Goal: Browse casually: Explore the website without a specific task or goal

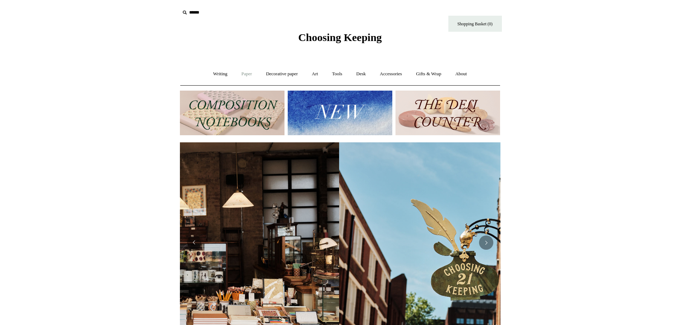
scroll to position [0, 1]
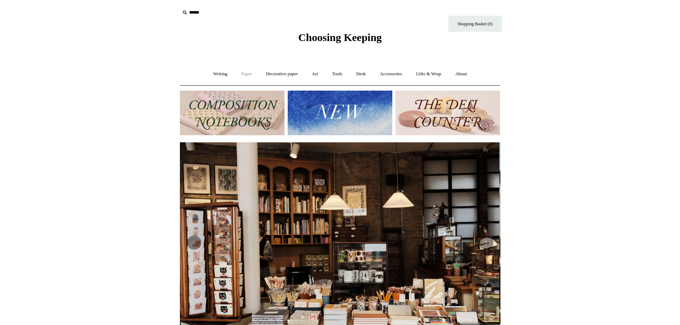
click at [242, 75] on link "Paper +" at bounding box center [247, 74] width 24 height 19
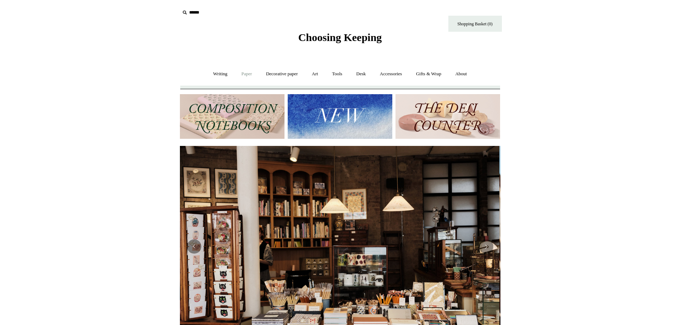
scroll to position [0, 0]
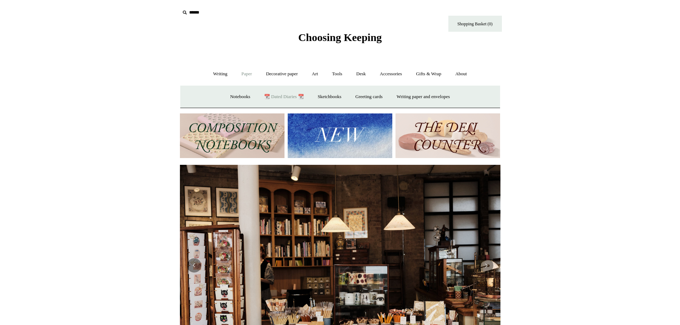
click at [285, 97] on link "📆 Dated Diaries 📆" at bounding box center [284, 96] width 52 height 19
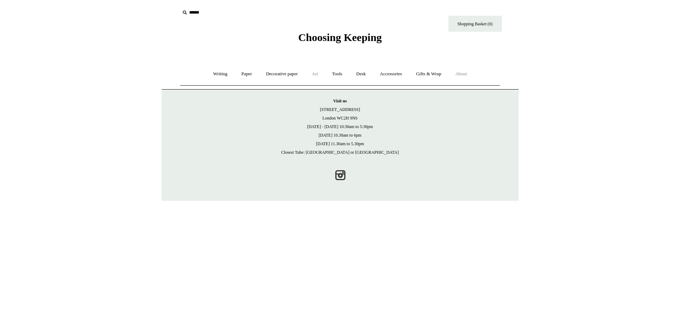
click at [467, 75] on link "About +" at bounding box center [461, 74] width 25 height 19
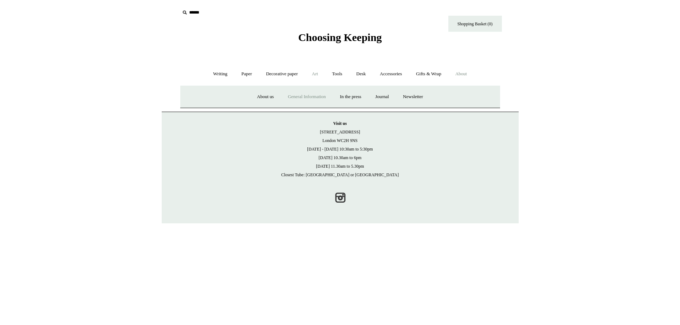
click at [303, 97] on link "General Information" at bounding box center [306, 96] width 51 height 19
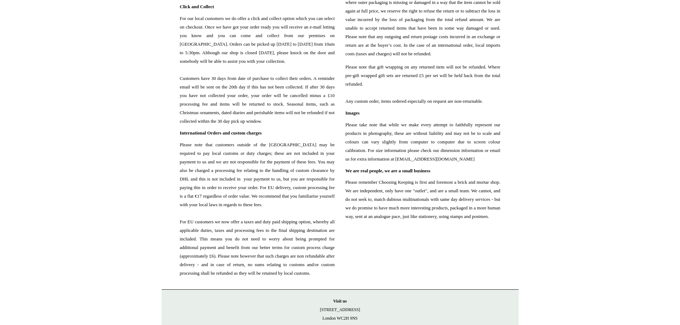
scroll to position [797, 0]
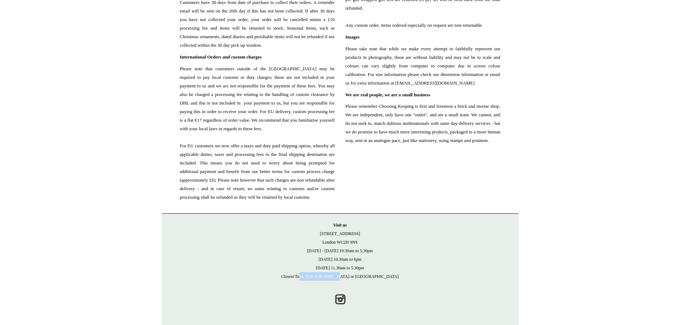
drag, startPoint x: 333, startPoint y: 276, endPoint x: 302, endPoint y: 275, distance: 31.4
click at [302, 275] on p "Visit us 21 Tower Street London WC2H 9NS Monday - Friday 10:30am to 5:30pm Satu…" at bounding box center [340, 251] width 343 height 60
drag, startPoint x: 368, startPoint y: 277, endPoint x: 323, endPoint y: 276, distance: 45.3
click at [323, 276] on p "Visit us 21 Tower Street London WC2H 9NS Monday - Friday 10:30am to 5:30pm Satu…" at bounding box center [340, 251] width 343 height 60
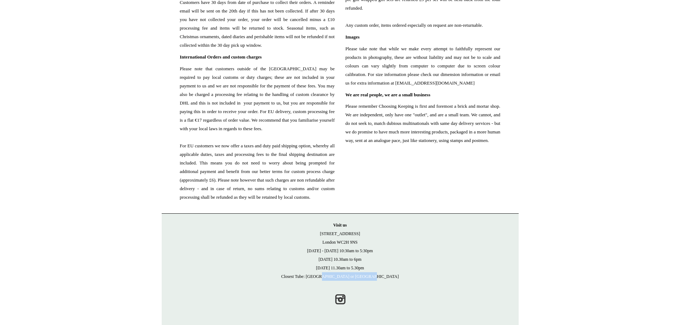
click at [323, 276] on p "Visit us 21 Tower Street London WC2H 9NS Monday - Friday 10:30am to 5:30pm Satu…" at bounding box center [340, 251] width 343 height 60
drag, startPoint x: 351, startPoint y: 265, endPoint x: 338, endPoint y: 265, distance: 13.6
click at [338, 265] on p "Visit us 21 Tower Street London WC2H 9NS Monday - Friday 10:30am to 5:30pm Satu…" at bounding box center [340, 251] width 343 height 60
drag, startPoint x: 388, startPoint y: 254, endPoint x: 333, endPoint y: 254, distance: 55.3
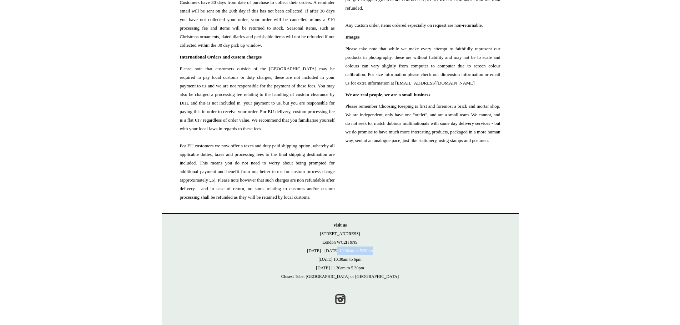
click at [333, 254] on p "Visit us 21 Tower Street London WC2H 9NS Monday - Friday 10:30am to 5:30pm Satu…" at bounding box center [340, 251] width 343 height 60
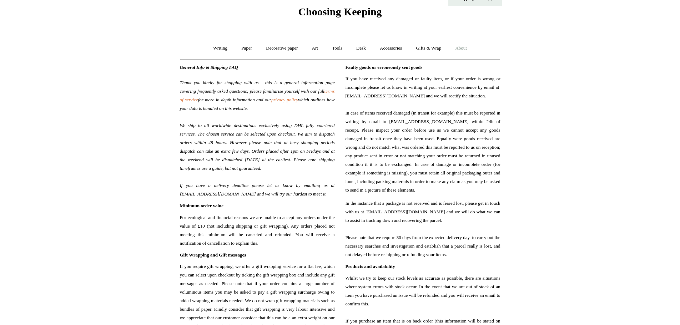
scroll to position [0, 0]
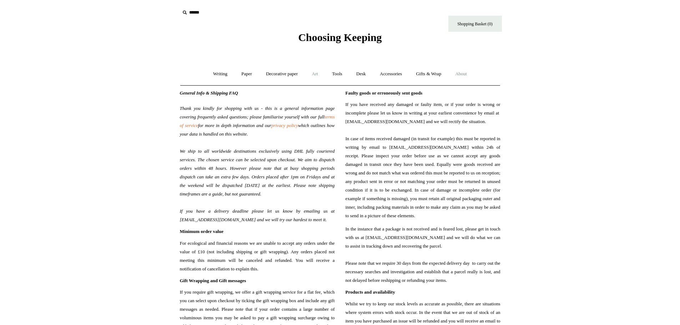
click at [313, 77] on link "Art +" at bounding box center [314, 74] width 19 height 19
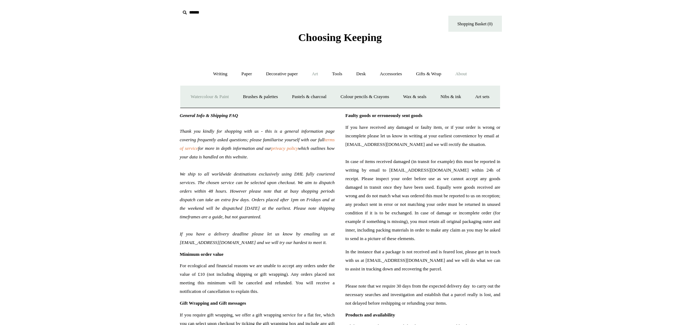
click at [218, 97] on link "Watercolour & Paint" at bounding box center [209, 96] width 51 height 19
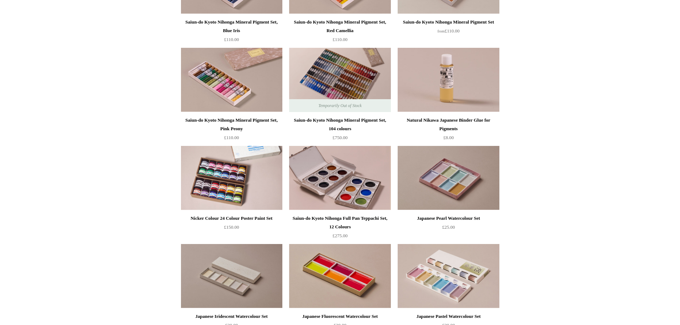
scroll to position [785, 0]
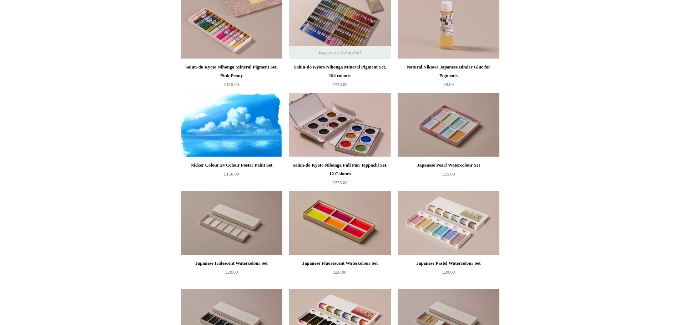
click at [233, 125] on img at bounding box center [231, 125] width 101 height 64
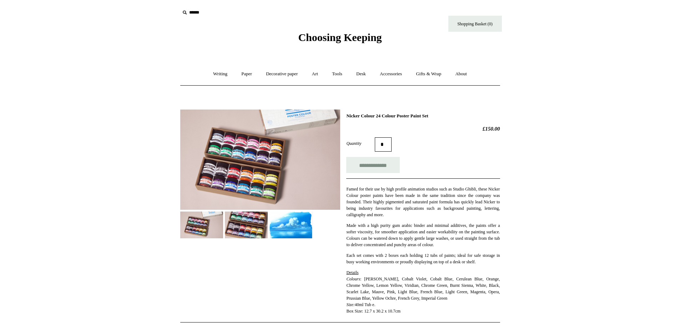
click at [238, 238] on img at bounding box center [246, 225] width 43 height 27
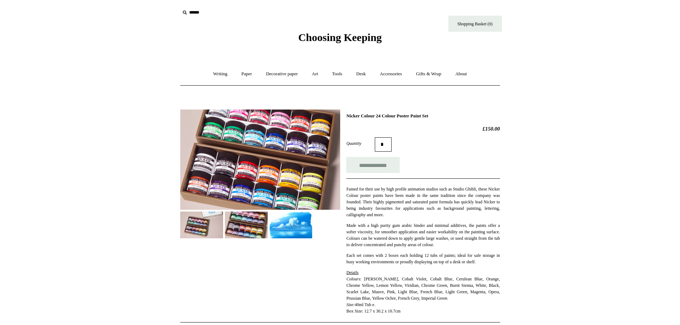
click at [287, 229] on img at bounding box center [290, 225] width 43 height 27
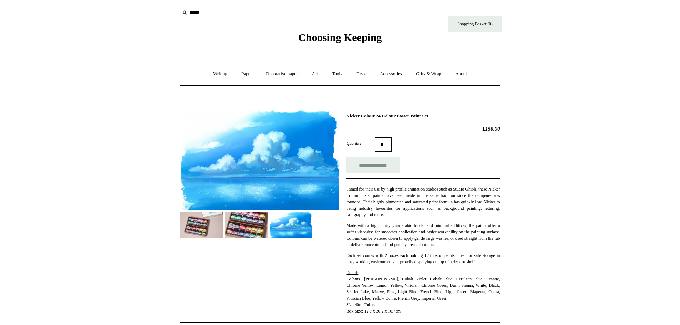
click at [186, 220] on img at bounding box center [201, 225] width 43 height 27
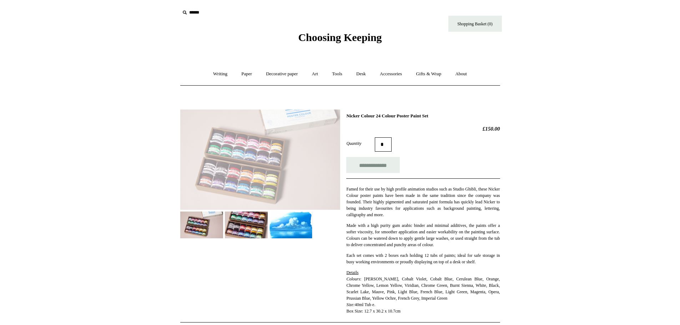
click at [242, 225] on img at bounding box center [246, 225] width 43 height 27
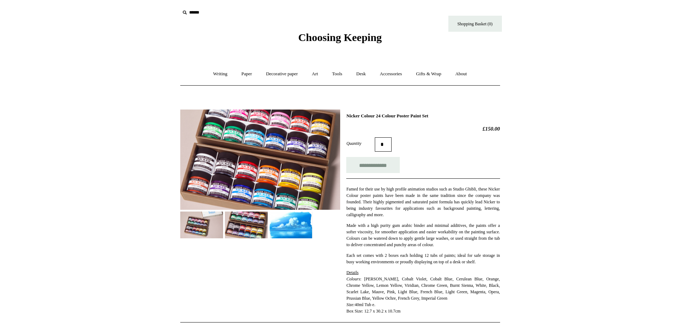
click at [253, 224] on img at bounding box center [246, 225] width 43 height 27
click at [299, 231] on img at bounding box center [290, 225] width 43 height 27
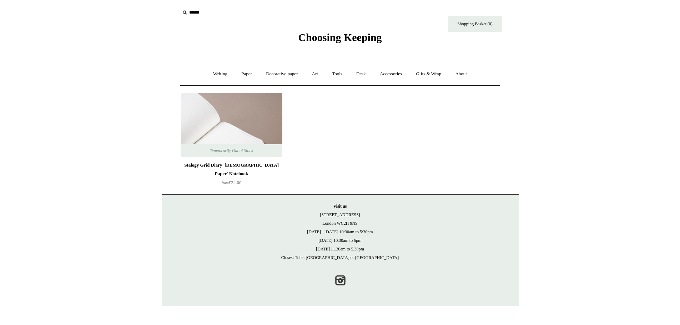
click at [236, 127] on img at bounding box center [231, 125] width 101 height 64
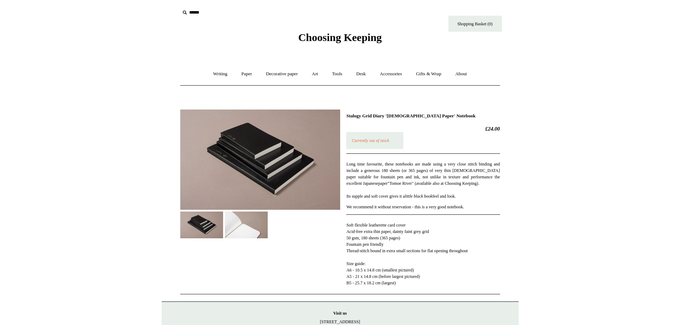
click at [241, 235] on img at bounding box center [246, 225] width 43 height 27
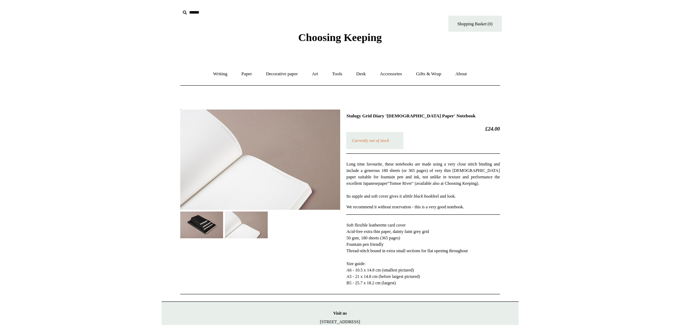
click at [206, 226] on img at bounding box center [201, 225] width 43 height 27
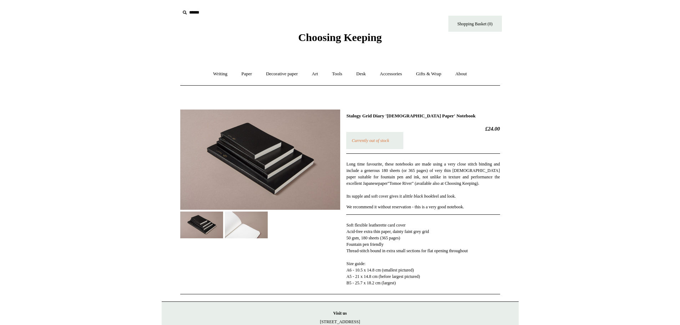
click at [299, 156] on img at bounding box center [260, 160] width 160 height 100
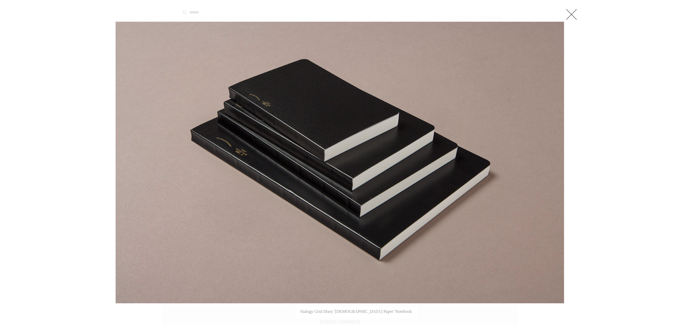
click at [293, 101] on img at bounding box center [340, 163] width 448 height 282
click at [574, 15] on link at bounding box center [571, 14] width 14 height 14
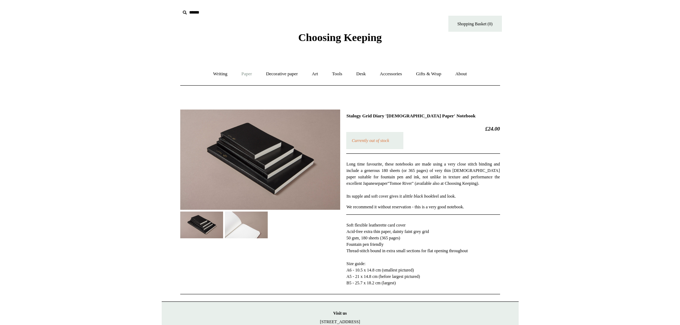
click at [243, 75] on link "Paper +" at bounding box center [247, 74] width 24 height 19
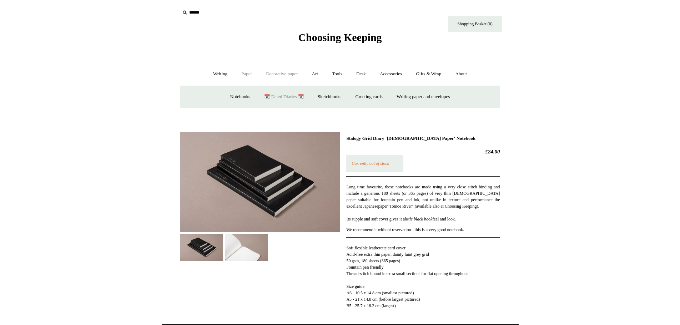
click at [283, 76] on link "Decorative paper +" at bounding box center [281, 74] width 45 height 19
click at [399, 99] on link "Japanese" at bounding box center [395, 96] width 29 height 19
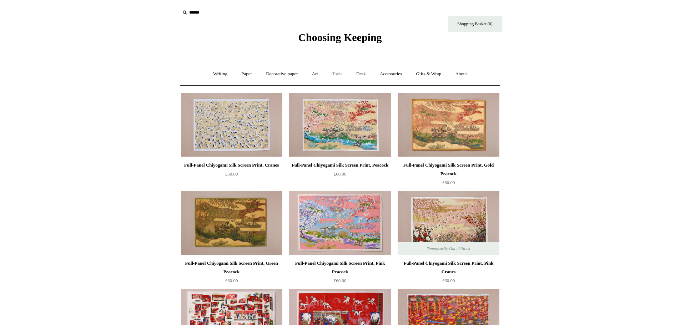
click at [343, 75] on link "Tools +" at bounding box center [336, 74] width 23 height 19
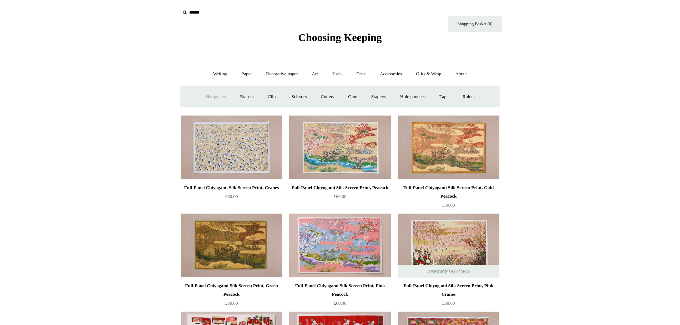
click at [217, 98] on link "Sharpeners" at bounding box center [216, 96] width 34 height 19
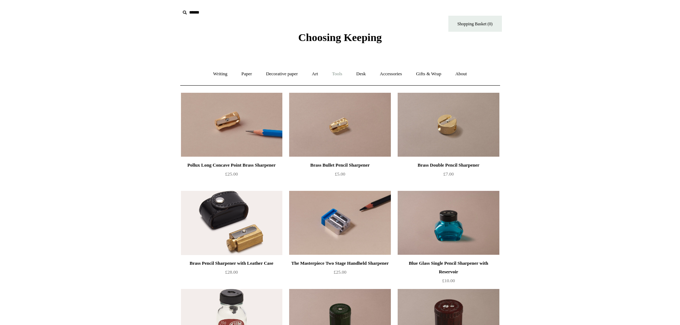
click at [341, 75] on link "Tools +" at bounding box center [336, 74] width 23 height 19
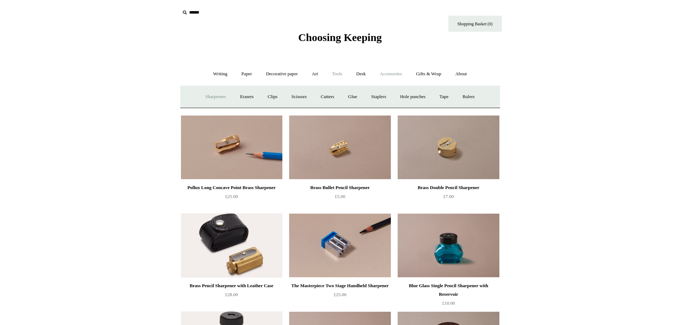
click at [398, 71] on link "Accessories +" at bounding box center [390, 74] width 35 height 19
click at [481, 97] on link "Playing Cards" at bounding box center [467, 96] width 39 height 19
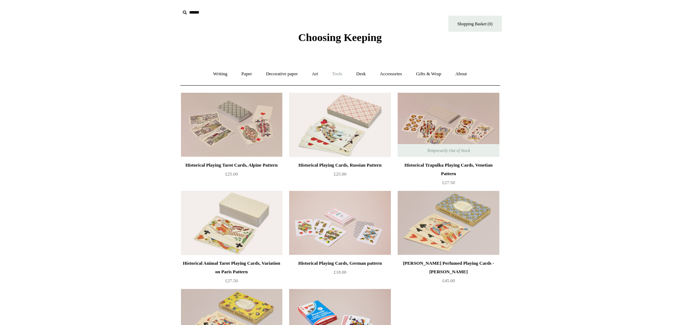
click at [338, 72] on link "Tools +" at bounding box center [336, 74] width 23 height 19
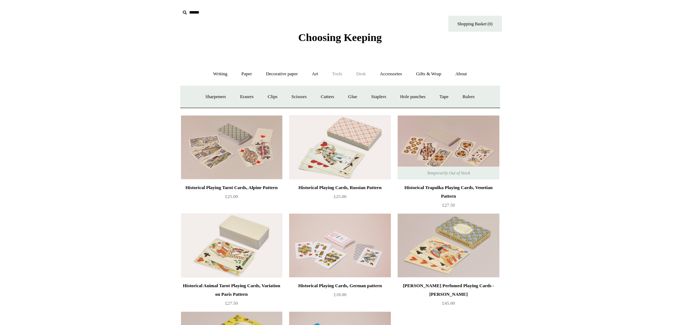
click at [361, 72] on link "Desk +" at bounding box center [361, 74] width 22 height 19
click at [284, 98] on link "Boxes & archiving" at bounding box center [294, 96] width 48 height 19
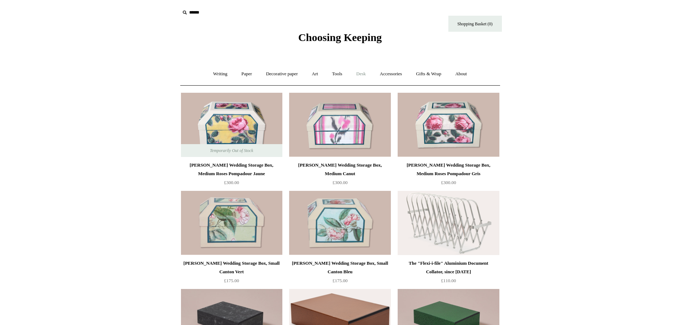
click at [364, 75] on link "Desk +" at bounding box center [361, 74] width 22 height 19
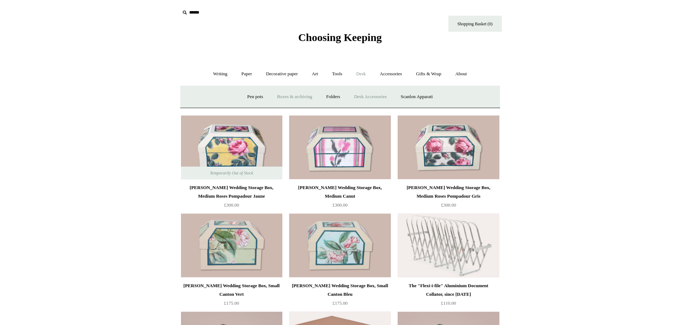
click at [380, 93] on link "Desk Accessories" at bounding box center [370, 96] width 45 height 19
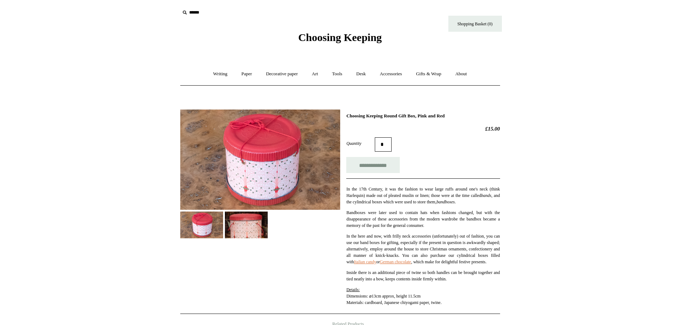
click at [244, 225] on img at bounding box center [246, 225] width 43 height 27
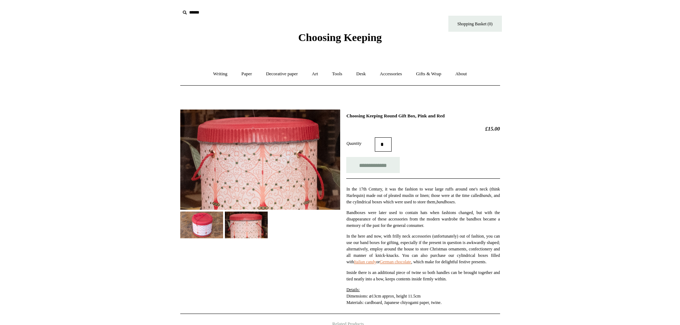
click at [203, 231] on img at bounding box center [201, 225] width 43 height 27
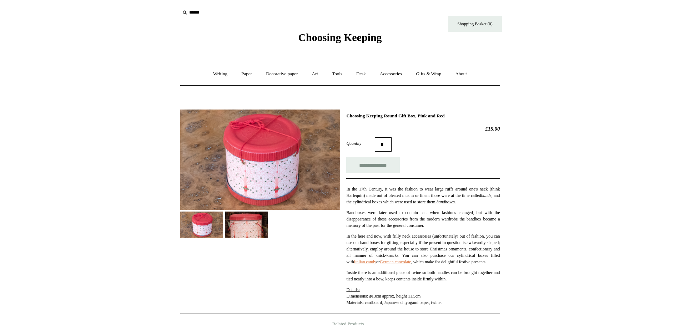
click at [249, 234] on img at bounding box center [246, 225] width 43 height 27
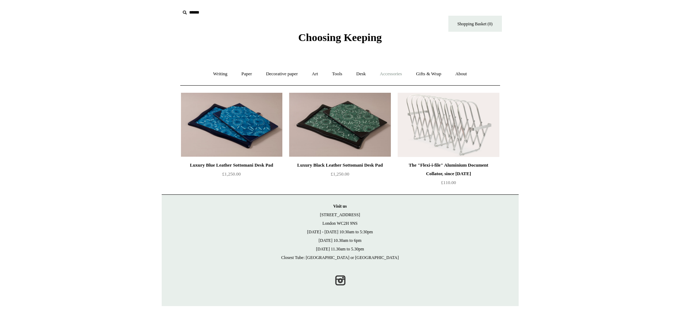
click at [398, 70] on link "Accessories +" at bounding box center [390, 74] width 35 height 19
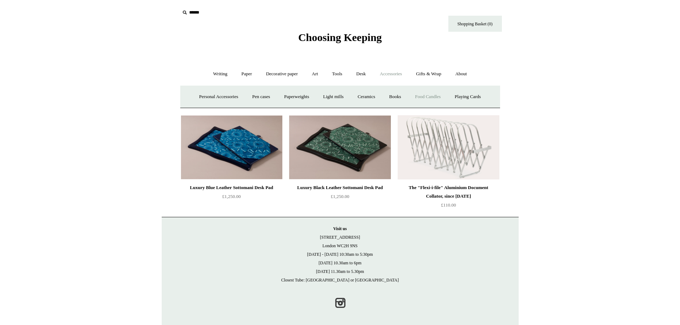
click at [425, 98] on link "Food Candles" at bounding box center [428, 96] width 39 height 19
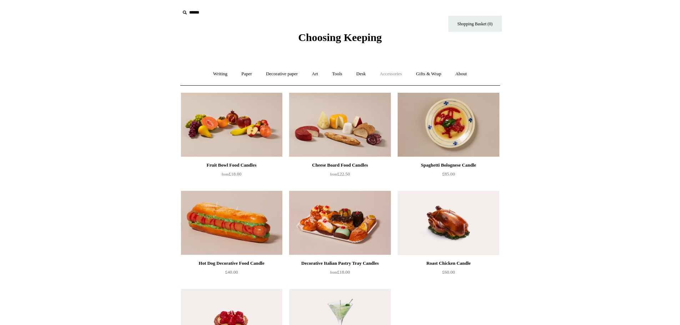
click at [400, 72] on link "Accessories +" at bounding box center [390, 74] width 35 height 19
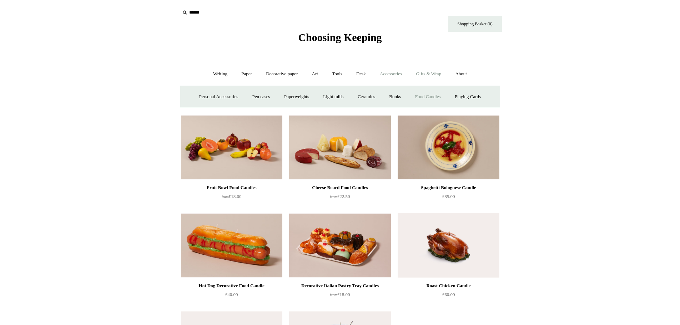
click at [430, 76] on link "Gifts & Wrap +" at bounding box center [428, 74] width 38 height 19
click at [413, 97] on link "Stickers" at bounding box center [414, 96] width 28 height 19
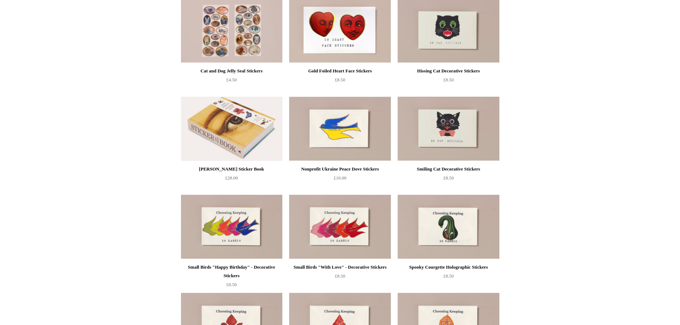
scroll to position [36, 0]
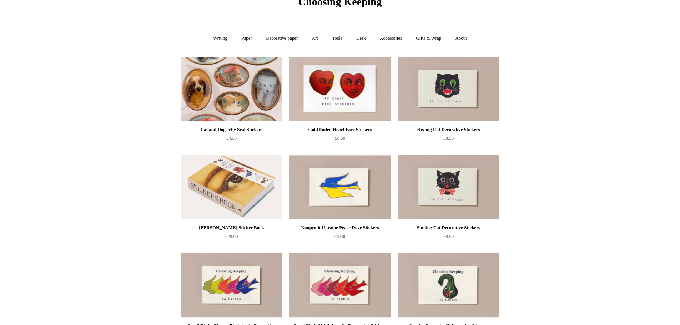
click at [249, 84] on img at bounding box center [231, 89] width 101 height 64
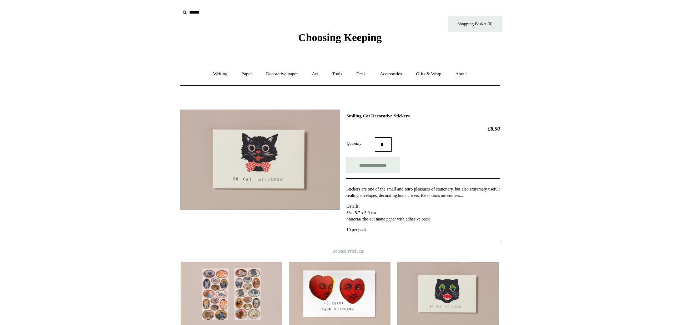
click at [296, 135] on img at bounding box center [260, 160] width 160 height 100
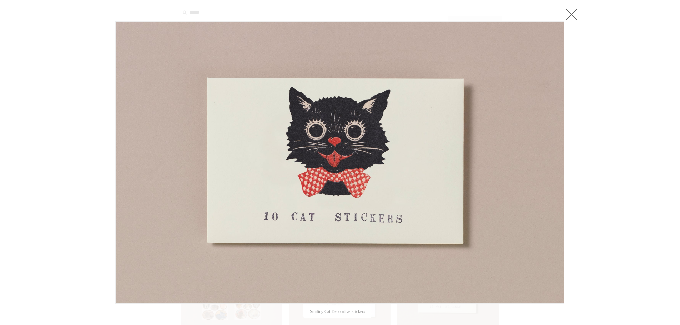
click at [604, 173] on div at bounding box center [340, 234] width 680 height 469
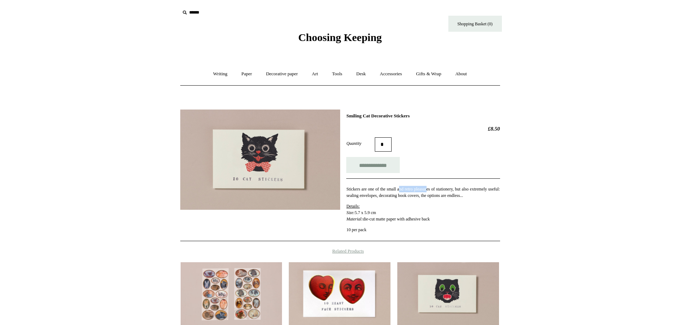
drag, startPoint x: 403, startPoint y: 191, endPoint x: 464, endPoint y: 191, distance: 61.0
click at [454, 191] on p "Stickers are one of the small and retro pleasures of stationery, but also extre…" at bounding box center [422, 192] width 153 height 13
click at [464, 191] on p "Stickers are one of the small and retro pleasures of stationery, but also extre…" at bounding box center [422, 192] width 153 height 13
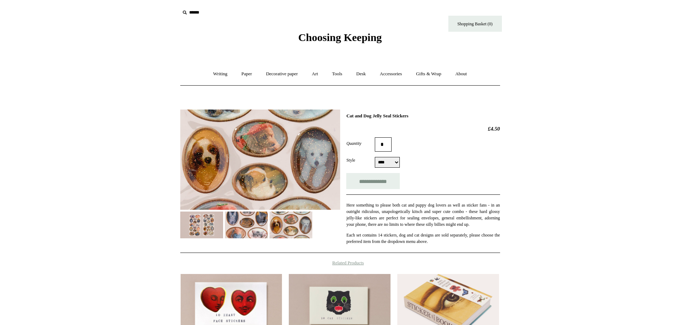
click at [255, 232] on img at bounding box center [246, 225] width 43 height 27
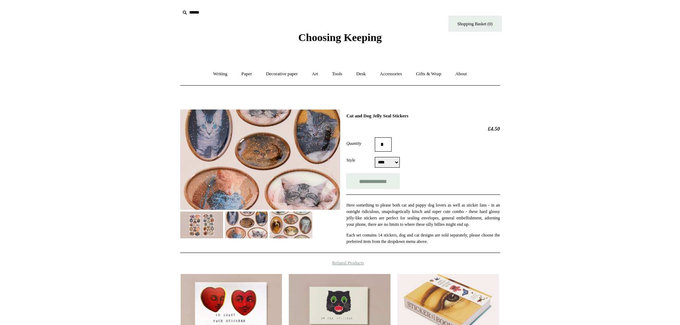
click at [294, 230] on img at bounding box center [290, 225] width 43 height 27
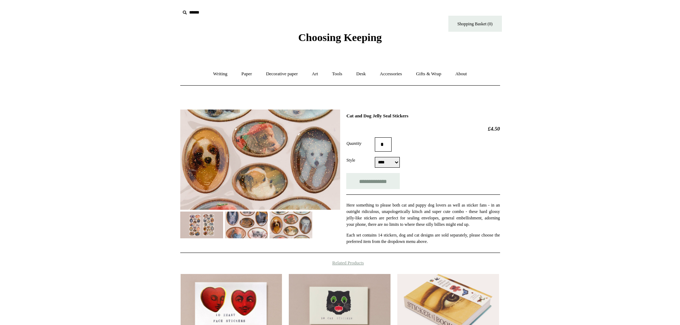
click at [189, 231] on img at bounding box center [201, 225] width 43 height 27
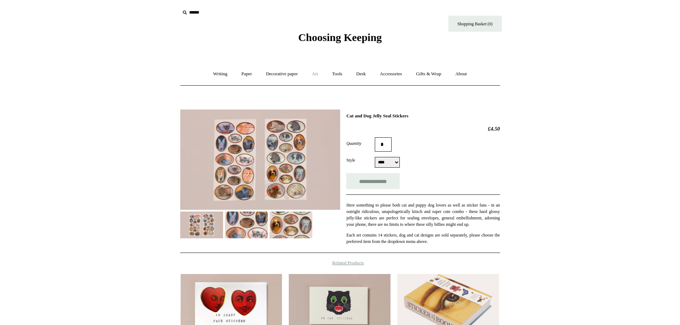
click at [312, 77] on link "Art +" at bounding box center [314, 74] width 19 height 19
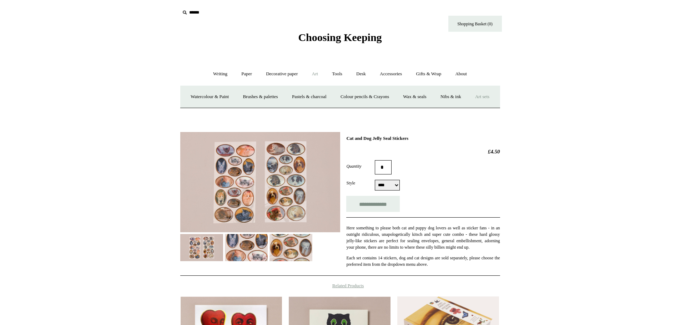
click at [469, 106] on link "Art sets" at bounding box center [482, 96] width 27 height 19
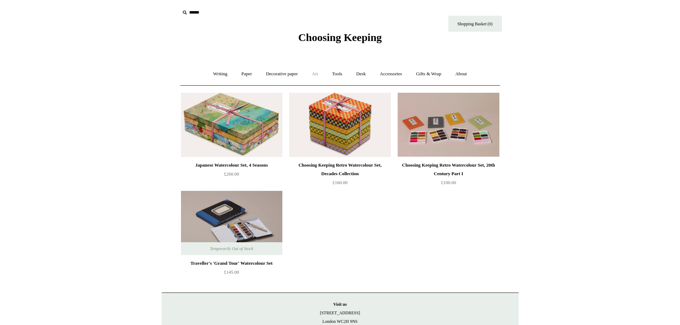
click at [319, 75] on link "Art +" at bounding box center [314, 74] width 19 height 19
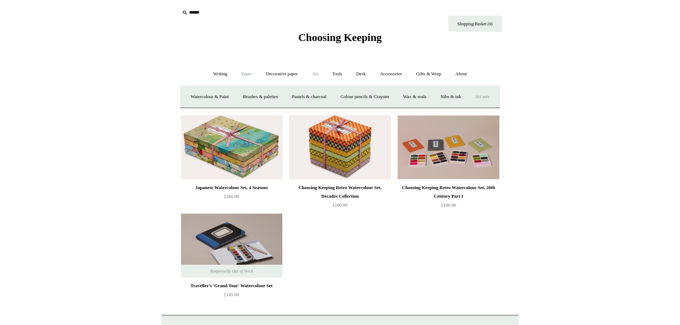
click at [243, 74] on link "Paper +" at bounding box center [247, 74] width 24 height 19
click at [332, 97] on link "Sketchbooks +" at bounding box center [329, 96] width 36 height 19
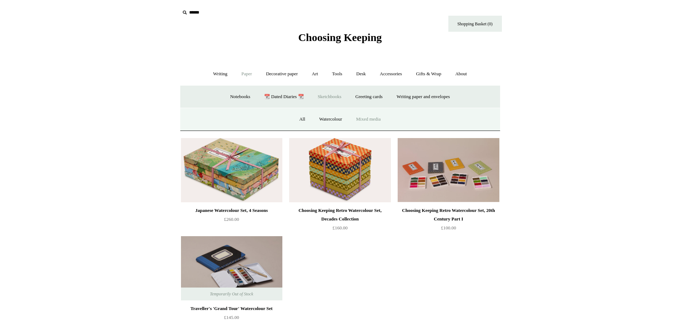
click at [370, 118] on link "Mixed media" at bounding box center [368, 119] width 37 height 19
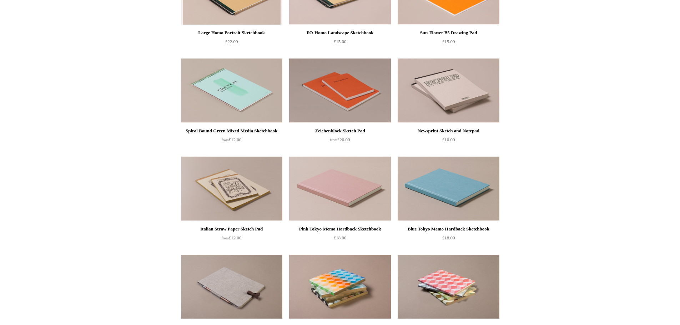
scroll to position [357, 0]
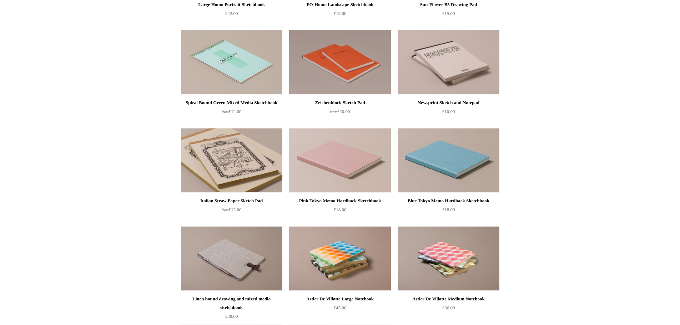
click at [238, 154] on img at bounding box center [231, 160] width 101 height 64
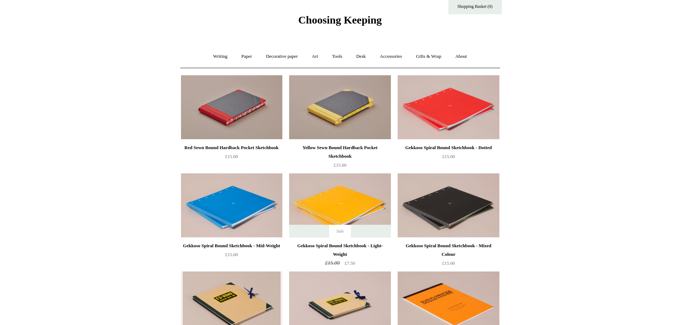
scroll to position [0, 0]
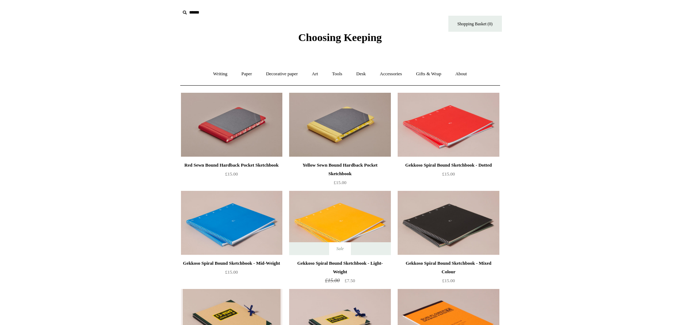
click at [345, 125] on img at bounding box center [339, 125] width 101 height 64
click at [272, 77] on link "Decorative paper +" at bounding box center [281, 74] width 45 height 19
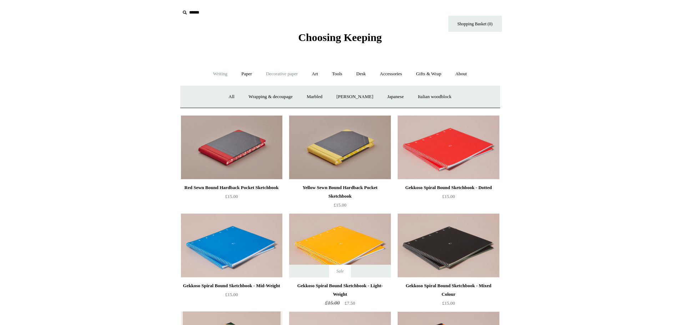
click at [212, 70] on link "Writing +" at bounding box center [220, 74] width 27 height 19
click at [235, 68] on link "Paper +" at bounding box center [247, 74] width 24 height 19
click at [314, 73] on link "Art +" at bounding box center [314, 74] width 19 height 19
click at [432, 97] on link "Wax & seals" at bounding box center [414, 96] width 36 height 19
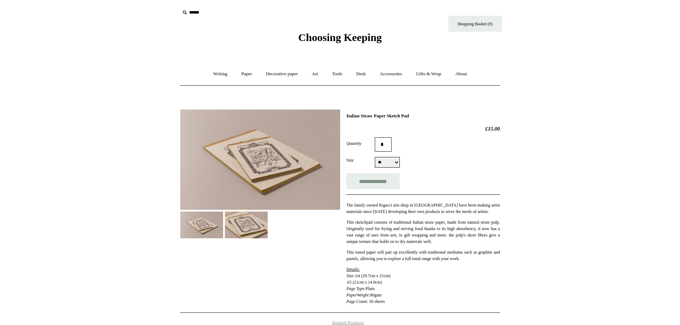
click at [229, 230] on img at bounding box center [246, 225] width 43 height 27
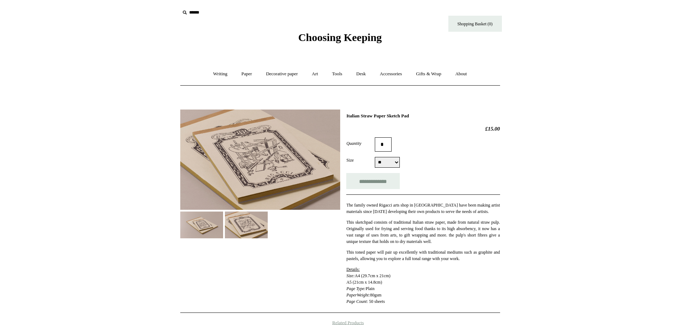
click at [189, 227] on img at bounding box center [201, 225] width 43 height 27
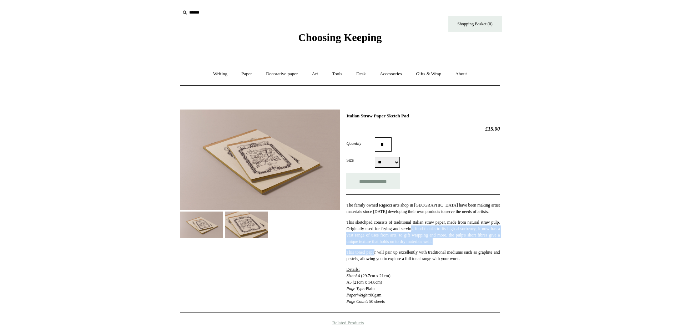
drag, startPoint x: 458, startPoint y: 229, endPoint x: 379, endPoint y: 245, distance: 81.2
click at [379, 245] on div "The family owned Rigacci arts shop in [GEOGRAPHIC_DATA] have been making artist…" at bounding box center [422, 249] width 153 height 110
click at [378, 246] on div "The family owned Rigacci arts shop in Firenze have been making artist materials…" at bounding box center [422, 249] width 153 height 110
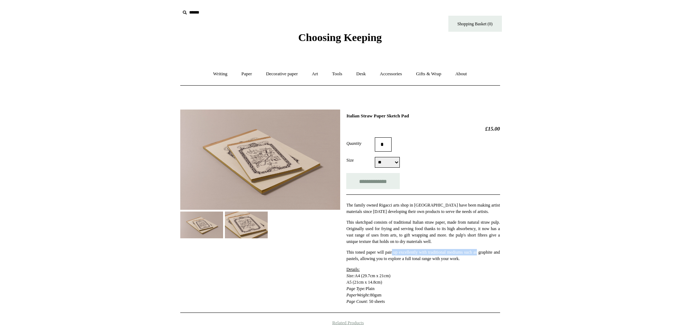
drag, startPoint x: 400, startPoint y: 252, endPoint x: 502, endPoint y: 252, distance: 102.8
click at [502, 252] on div "Previous / Next Italian Straw Paper Sketch Pad £15.00 Quantity * **" at bounding box center [340, 266] width 357 height 324
drag, startPoint x: 483, startPoint y: 260, endPoint x: 434, endPoint y: 260, distance: 48.9
click at [436, 260] on p "This toned paper will pair up excellently with traditional mediums such as grap…" at bounding box center [422, 255] width 153 height 13
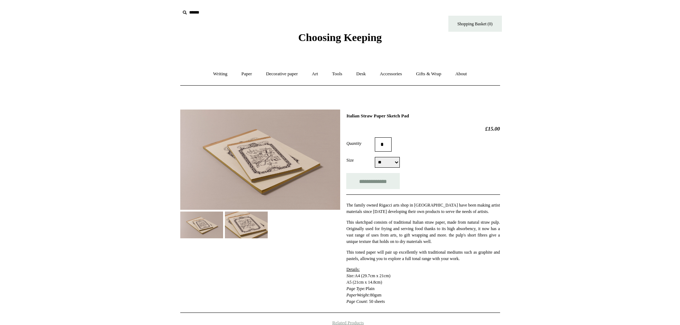
click at [434, 260] on p "This toned paper will pair up excellently with traditional mediums such as grap…" at bounding box center [422, 255] width 153 height 13
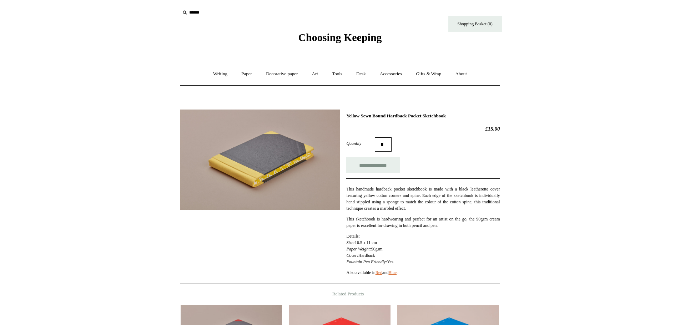
click at [283, 173] on img at bounding box center [260, 160] width 160 height 100
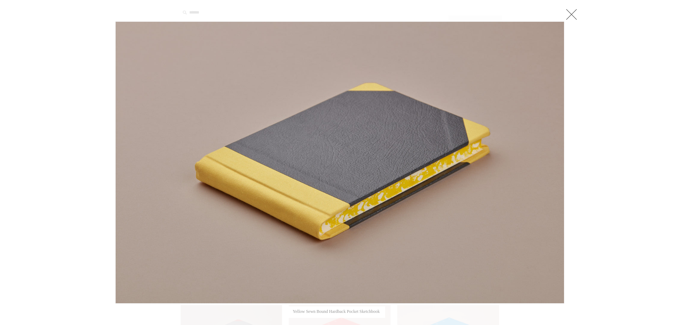
click at [567, 12] on link at bounding box center [571, 14] width 14 height 14
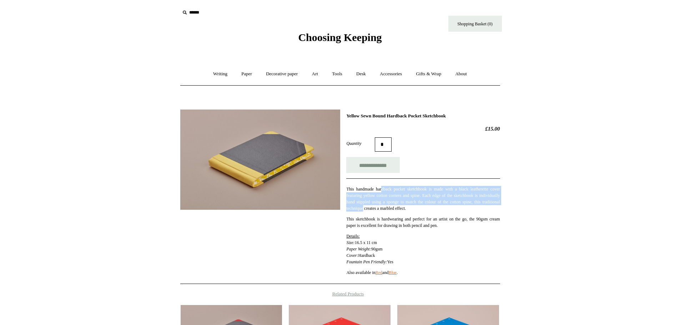
drag, startPoint x: 385, startPoint y: 187, endPoint x: 391, endPoint y: 212, distance: 25.7
click at [391, 212] on p "This handmade hardback pocket sketchbook is made with a black leatherette cover…" at bounding box center [422, 199] width 153 height 26
click at [390, 213] on div "This handmade hardback pocket sketchbook is made with a black leatherette cover…" at bounding box center [422, 226] width 153 height 97
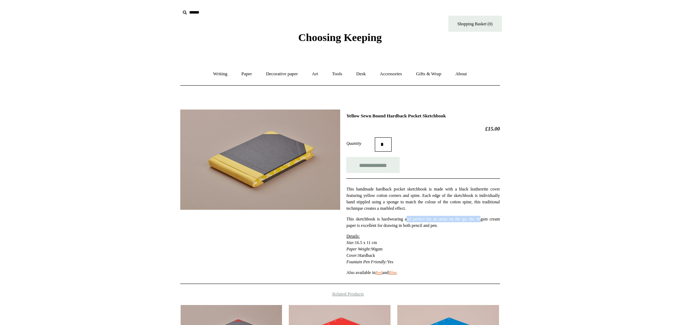
drag, startPoint x: 411, startPoint y: 220, endPoint x: 491, endPoint y: 220, distance: 79.6
click at [491, 220] on p "This sketchbook is hardwearing and perfect for an artist on the go, the 90gsm c…" at bounding box center [422, 222] width 153 height 13
click at [501, 223] on div "**********" at bounding box center [340, 251] width 357 height 295
drag, startPoint x: 445, startPoint y: 227, endPoint x: 389, endPoint y: 228, distance: 56.7
click at [389, 228] on p "This sketchbook is hardwearing and perfect for an artist on the go, the 90gsm c…" at bounding box center [422, 222] width 153 height 13
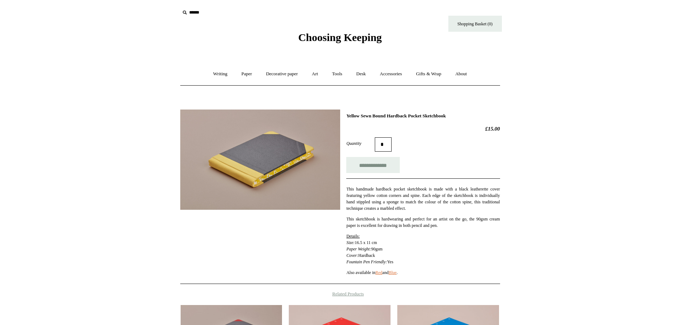
click at [389, 228] on p "This sketchbook is hardwearing and perfect for an artist on the go, the 90gsm c…" at bounding box center [422, 222] width 153 height 13
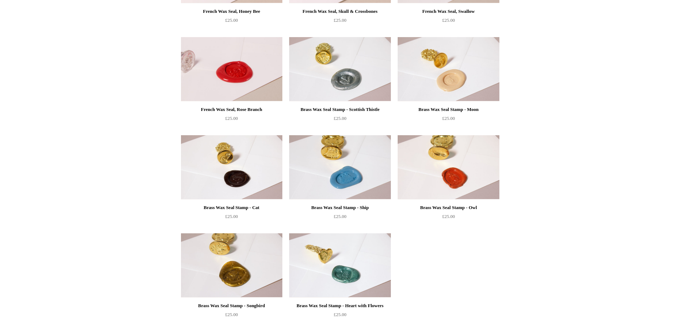
scroll to position [464, 0]
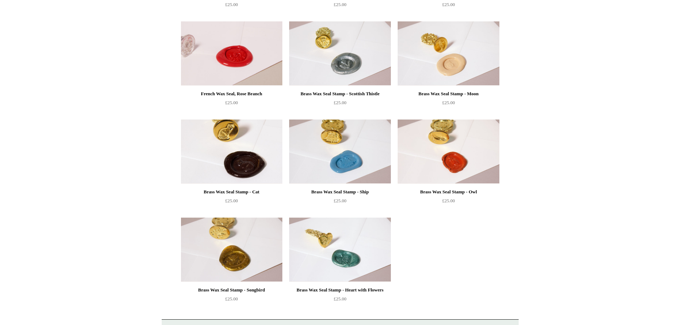
click at [235, 145] on img at bounding box center [231, 152] width 101 height 64
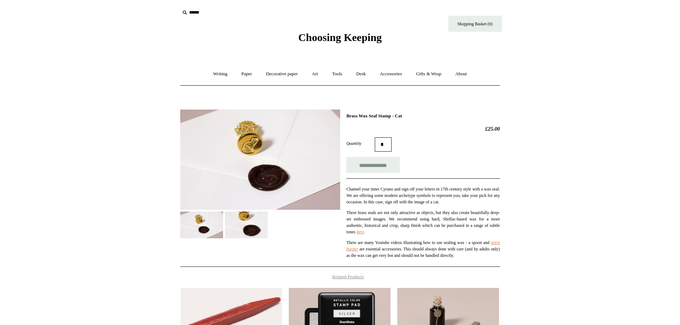
click at [252, 238] on img at bounding box center [246, 225] width 43 height 27
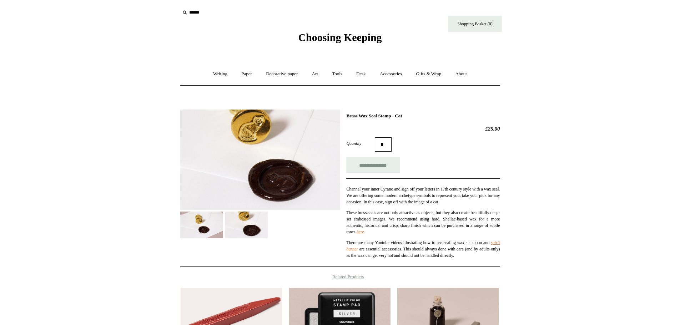
click at [203, 225] on img at bounding box center [201, 225] width 43 height 27
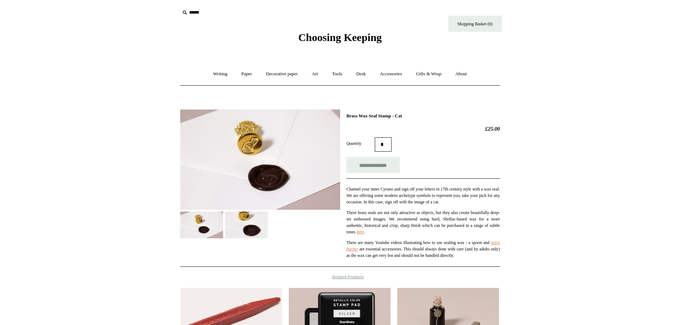
click at [249, 227] on img at bounding box center [246, 225] width 43 height 27
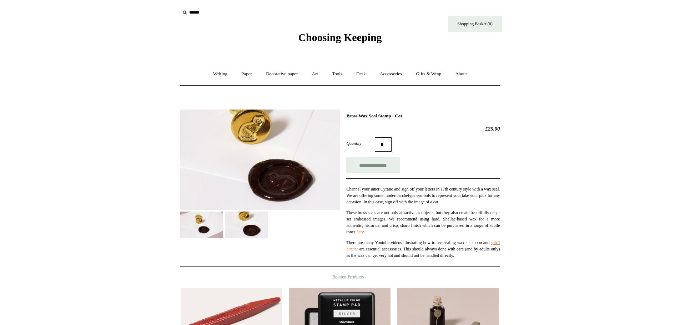
click at [206, 225] on img at bounding box center [201, 225] width 43 height 27
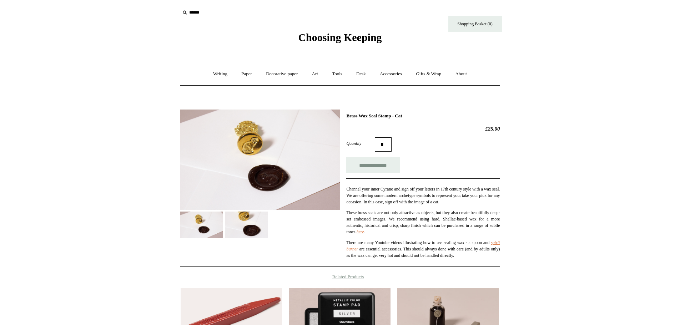
scroll to position [176, 0]
